Goal: Task Accomplishment & Management: Manage account settings

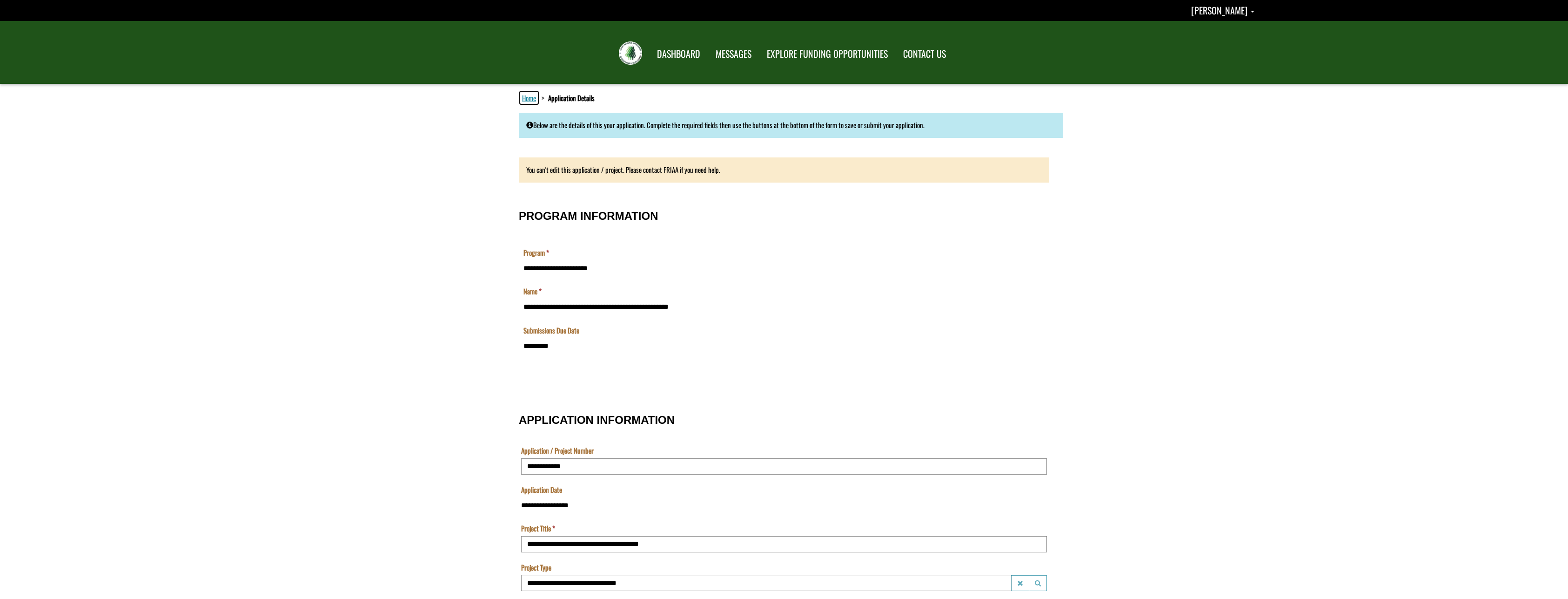
click at [527, 96] on link "Home" at bounding box center [529, 98] width 17 height 12
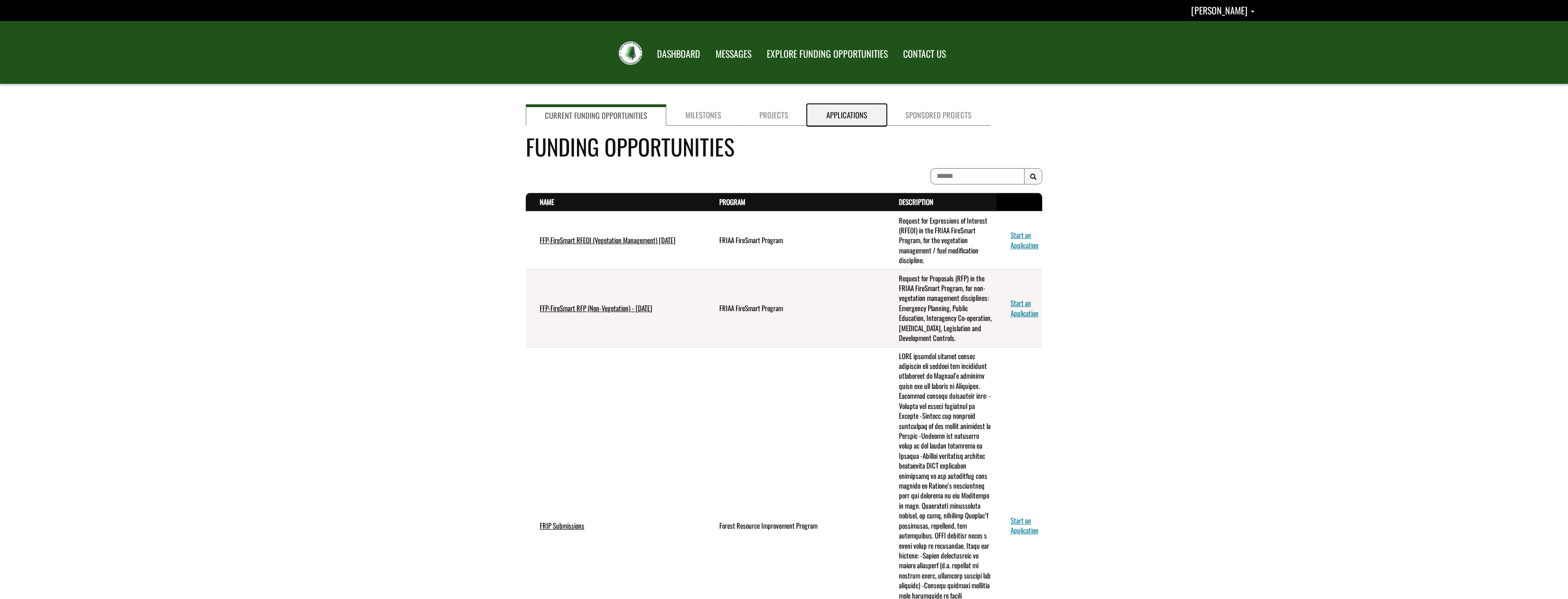
click at [850, 114] on link "Applications" at bounding box center [847, 114] width 79 height 21
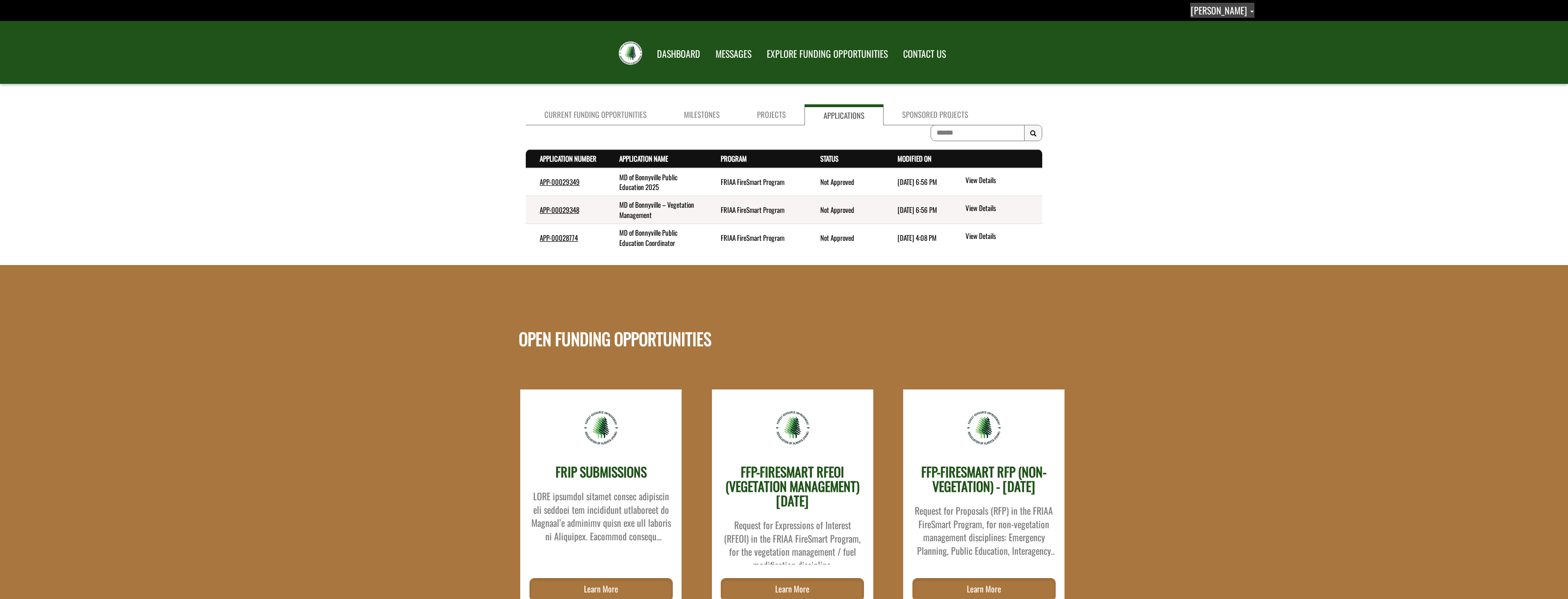
click at [1237, 9] on span "Kayleigh Marshall" at bounding box center [1219, 10] width 56 height 14
click at [1207, 47] on link "Sign out" at bounding box center [1218, 48] width 72 height 12
